Goal: Task Accomplishment & Management: Manage account settings

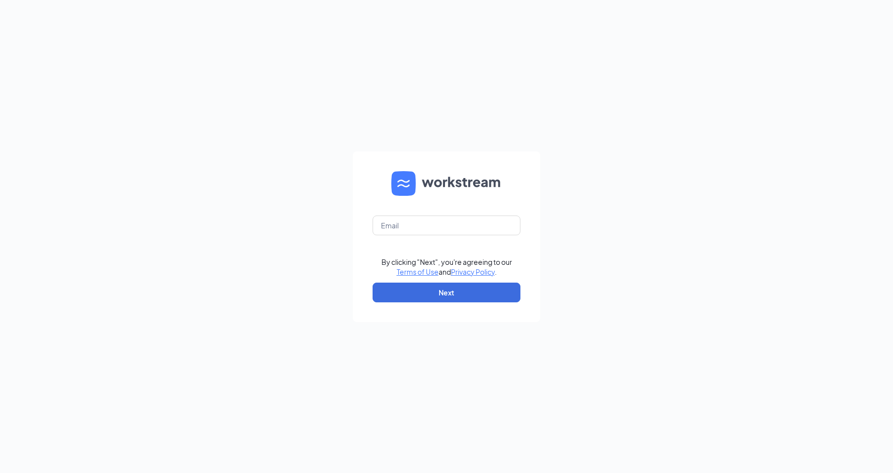
click at [407, 235] on form "By clicking "Next", you're agreeing to our Terms of Use and Privacy Policy . Ne…" at bounding box center [446, 236] width 187 height 171
click at [415, 229] on input "text" at bounding box center [447, 225] width 148 height 20
type input "5658@internal-email.com"
click at [441, 290] on button "Next" at bounding box center [447, 293] width 148 height 20
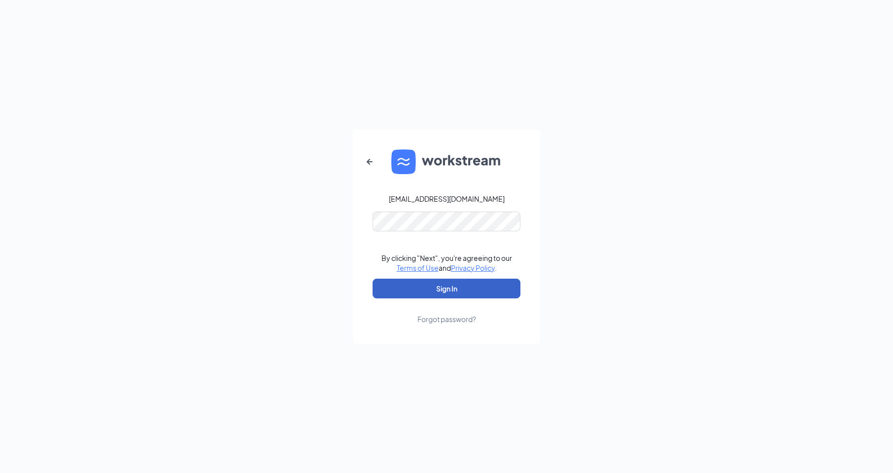
click at [460, 284] on button "Sign In" at bounding box center [447, 289] width 148 height 20
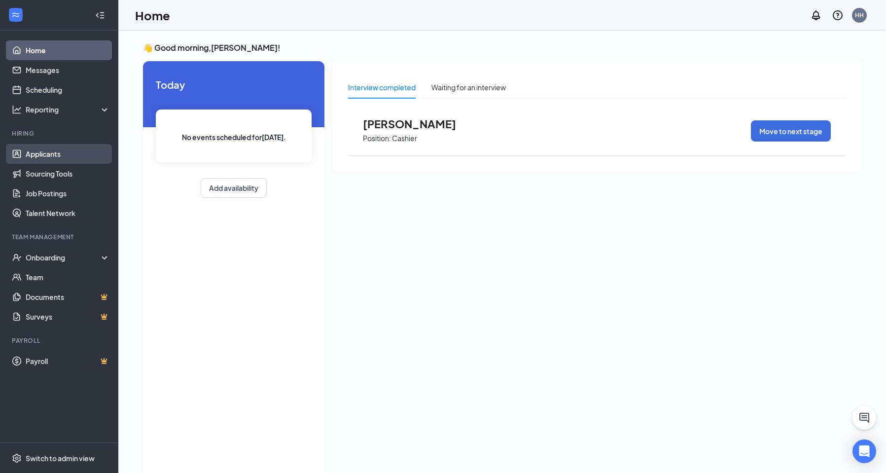
click at [76, 147] on link "Applicants" at bounding box center [68, 154] width 84 height 20
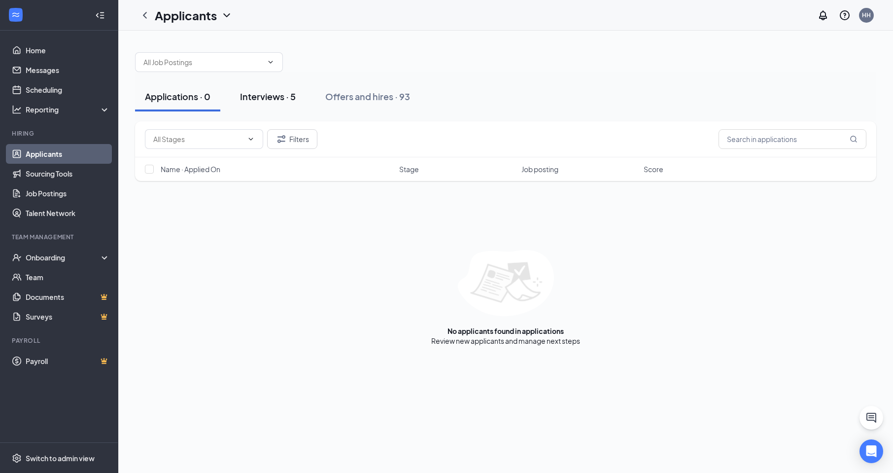
click at [293, 92] on div "Interviews · 5" at bounding box center [268, 96] width 56 height 12
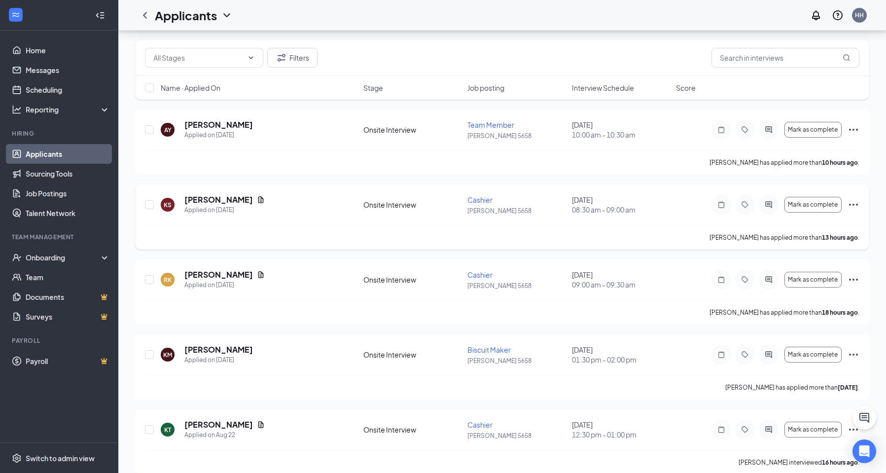
scroll to position [95, 0]
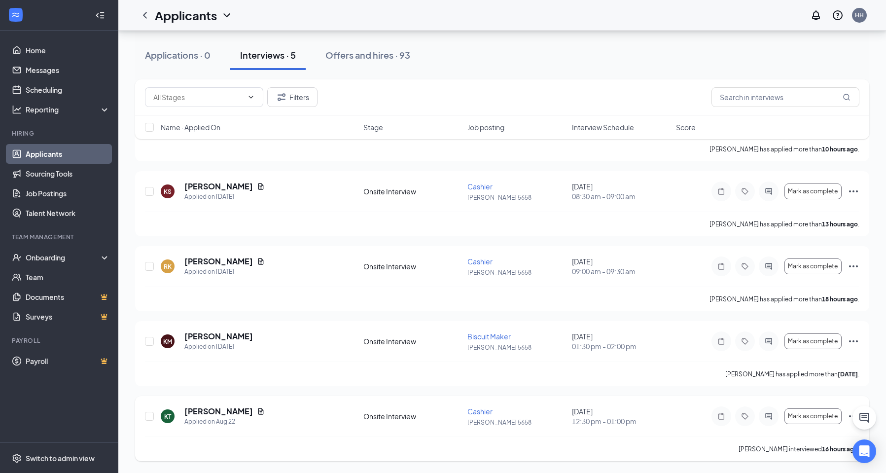
click at [848, 418] on icon "Ellipses" at bounding box center [854, 416] width 12 height 12
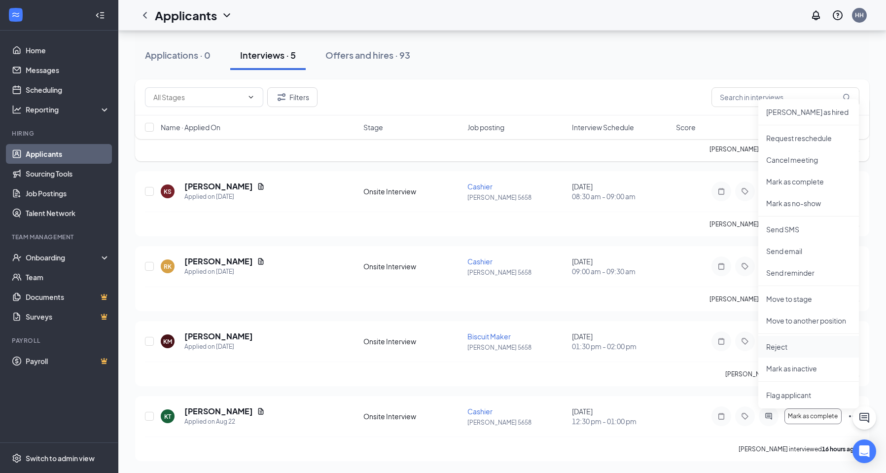
click at [798, 348] on p "Reject" at bounding box center [808, 347] width 85 height 10
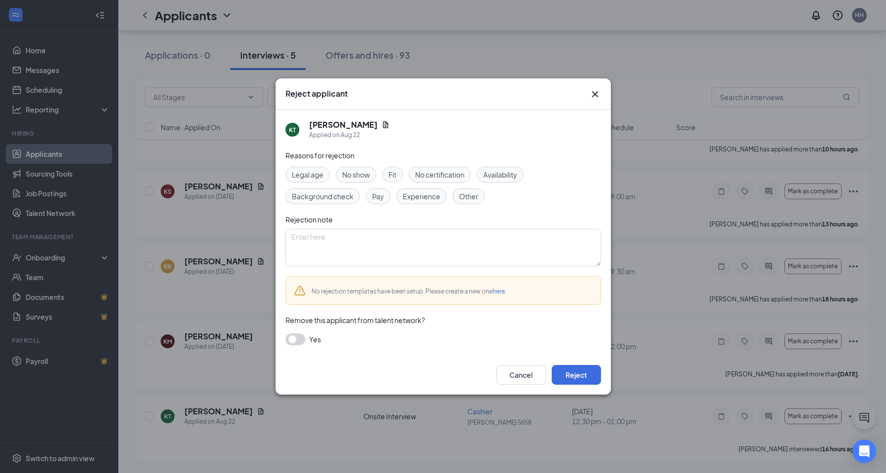
click at [492, 175] on span "Availability" at bounding box center [500, 174] width 34 height 11
click at [400, 173] on div "Fit" at bounding box center [392, 175] width 21 height 16
click at [302, 340] on button "button" at bounding box center [295, 339] width 20 height 12
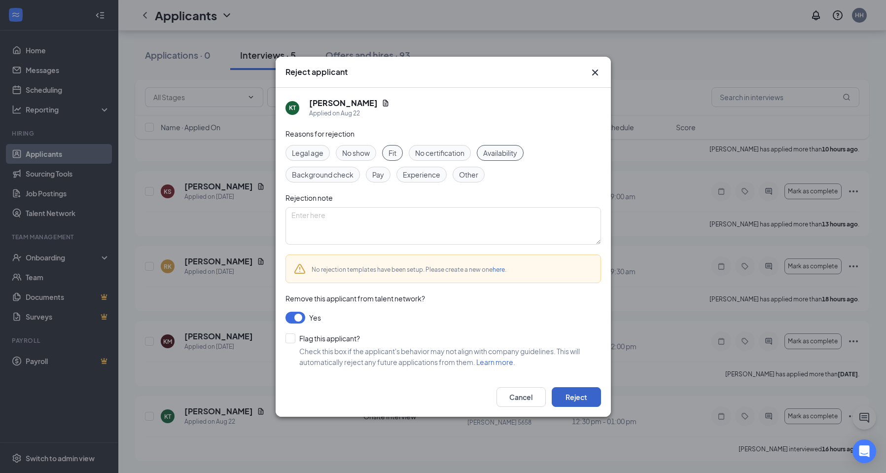
click at [590, 398] on button "Reject" at bounding box center [576, 397] width 49 height 20
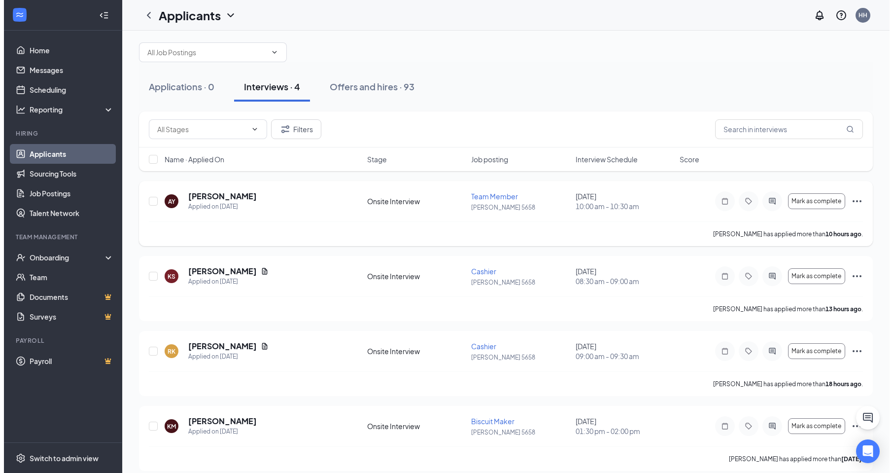
scroll to position [20, 0]
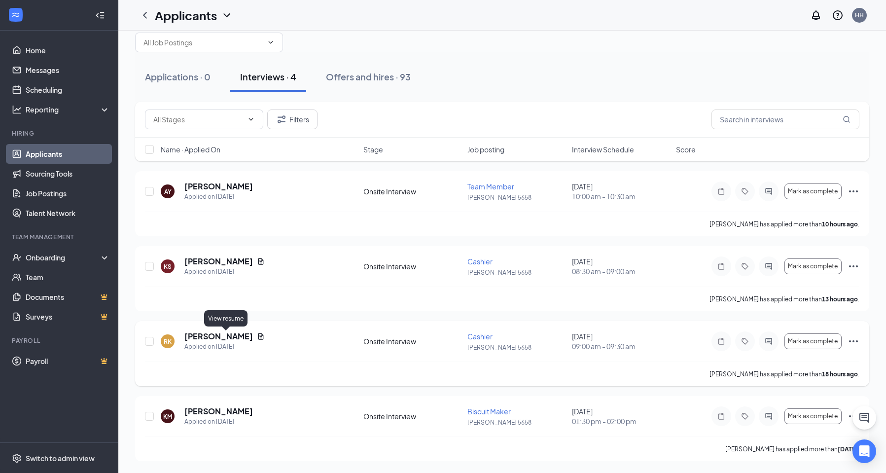
click at [258, 335] on icon "Document" at bounding box center [260, 336] width 5 height 6
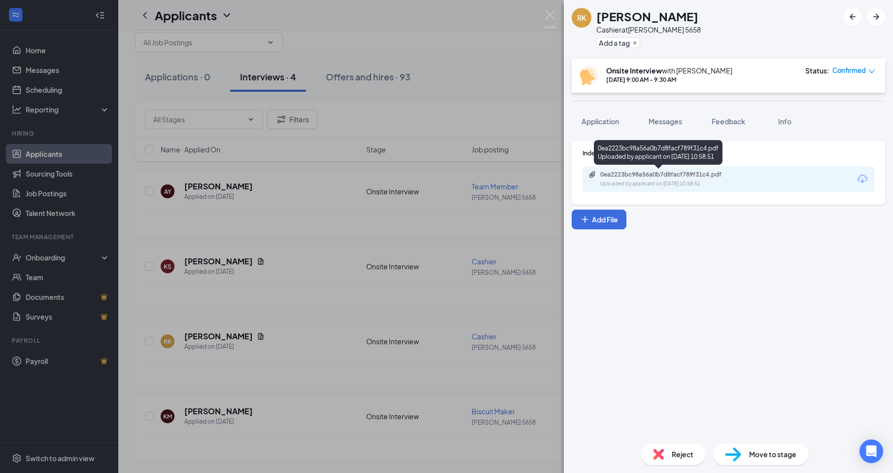
click at [667, 180] on div "Uploaded by applicant on [DATE] 10:58:51" at bounding box center [675, 184] width 148 height 8
click at [336, 186] on div "RK [PERSON_NAME] at [PERSON_NAME] 5658 Add a tag Onsite Interview with [PERSON_…" at bounding box center [446, 236] width 893 height 473
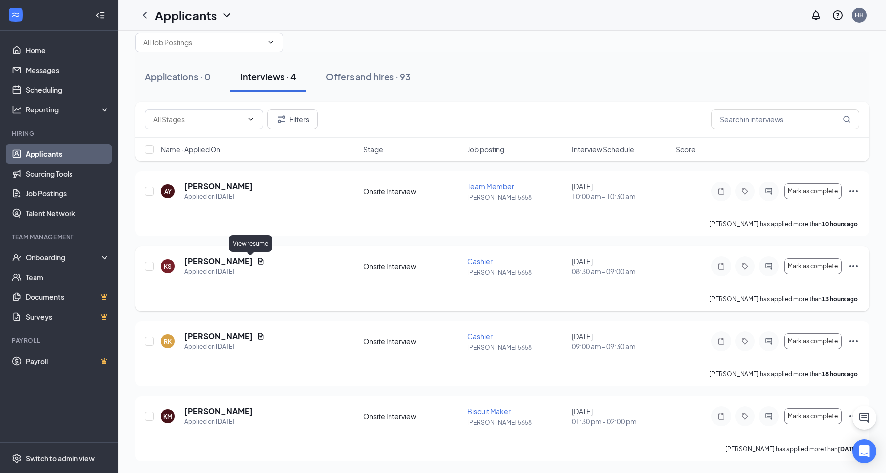
click at [257, 260] on icon "Document" at bounding box center [261, 261] width 8 height 8
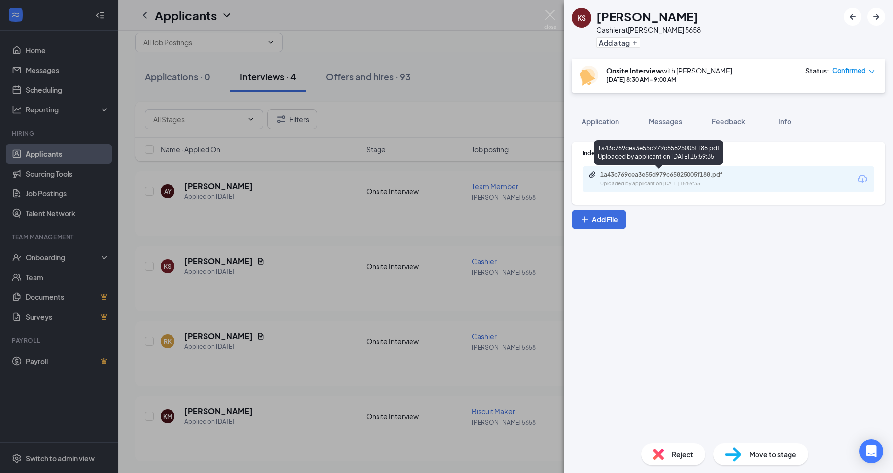
click at [697, 180] on div "Uploaded by applicant on [DATE] 15:59:35" at bounding box center [675, 184] width 148 height 8
click at [241, 220] on div "KS [PERSON_NAME] at [PERSON_NAME] 5658 Add a tag Onsite Interview with [PERSON_…" at bounding box center [446, 236] width 893 height 473
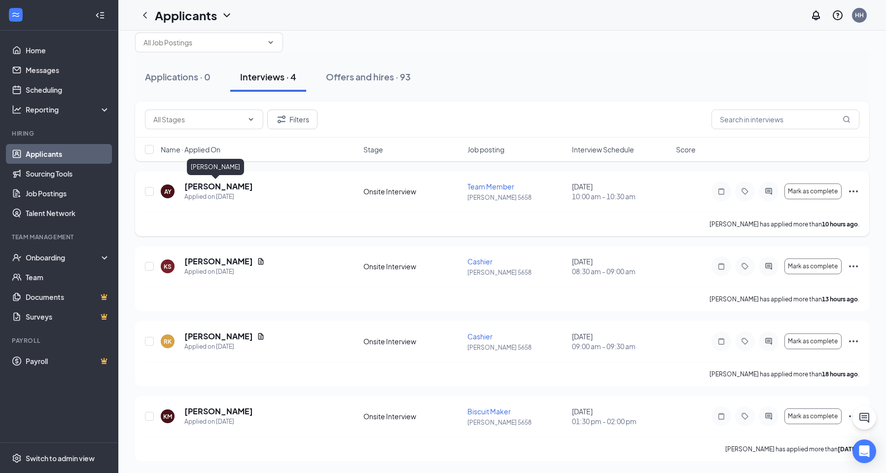
click at [219, 186] on h5 "[PERSON_NAME]" at bounding box center [218, 186] width 69 height 11
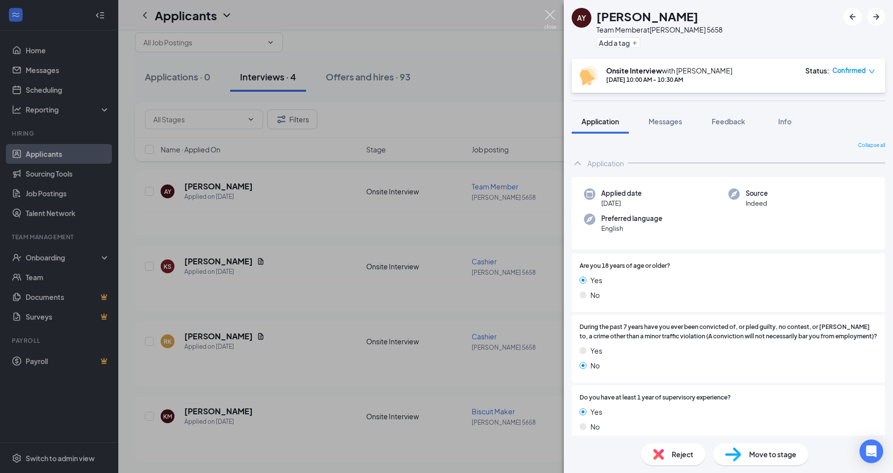
click at [550, 12] on img at bounding box center [550, 19] width 12 height 19
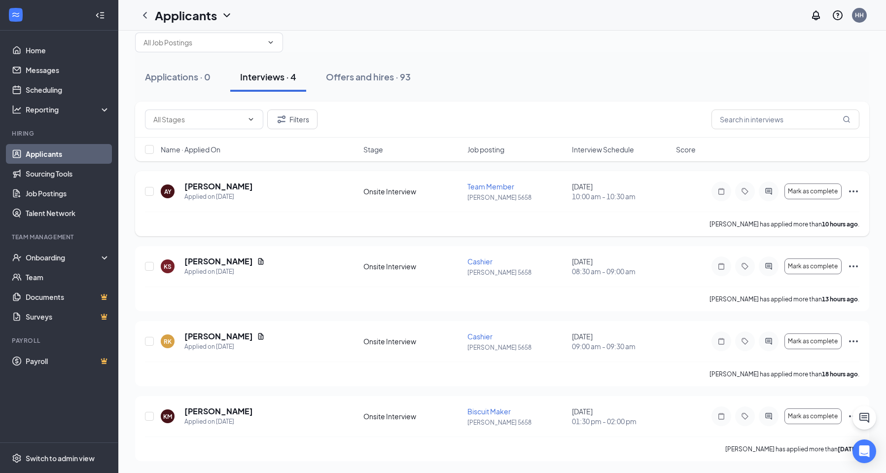
click at [219, 180] on div "AY [PERSON_NAME] Applied on [DATE] Onsite Interview Team Member [PERSON_NAME] 5…" at bounding box center [502, 203] width 734 height 65
click at [218, 186] on h5 "[PERSON_NAME]" at bounding box center [218, 186] width 69 height 11
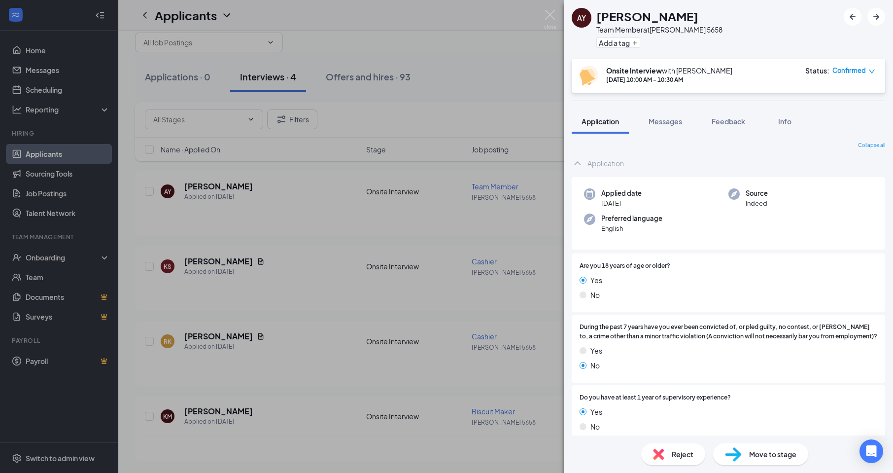
click at [450, 52] on div "AY [PERSON_NAME] Team Member at [PERSON_NAME] 5658 Add a tag Onsite Interview w…" at bounding box center [446, 236] width 893 height 473
